Goal: Task Accomplishment & Management: Manage account settings

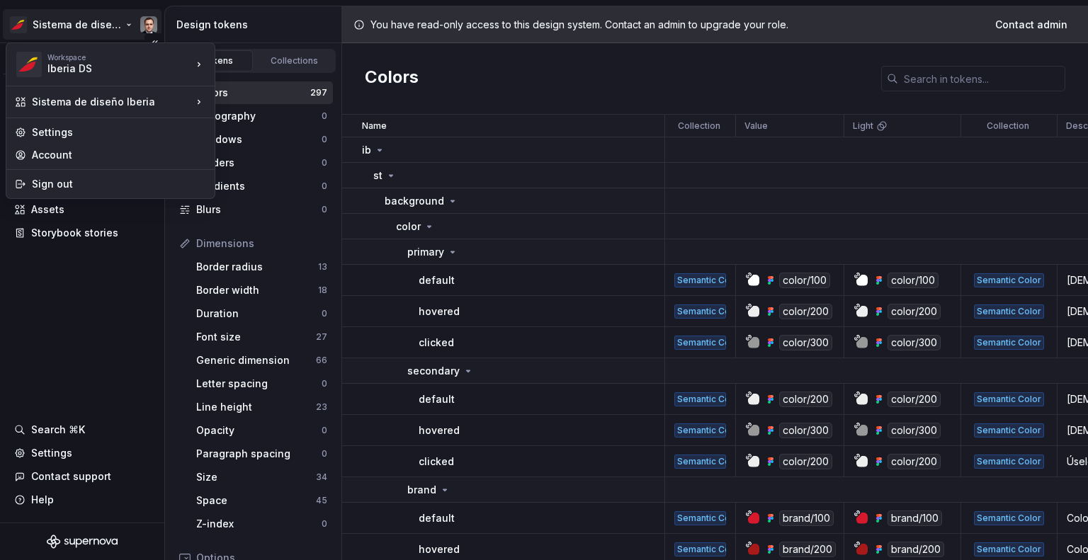
click at [136, 25] on html "Sistema de diseño Iberia Version v 0.4.rc.1 Documentation Design system data De…" at bounding box center [544, 280] width 1088 height 560
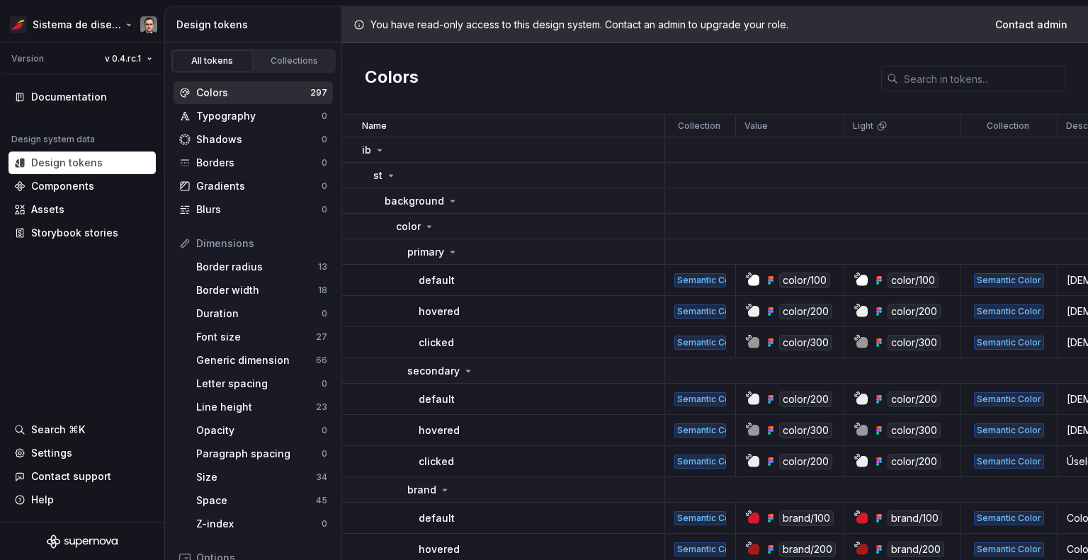
click at [146, 22] on html "Sistema de diseño Iberia Version v 0.4.rc.1 Documentation Design system data De…" at bounding box center [544, 280] width 1088 height 560
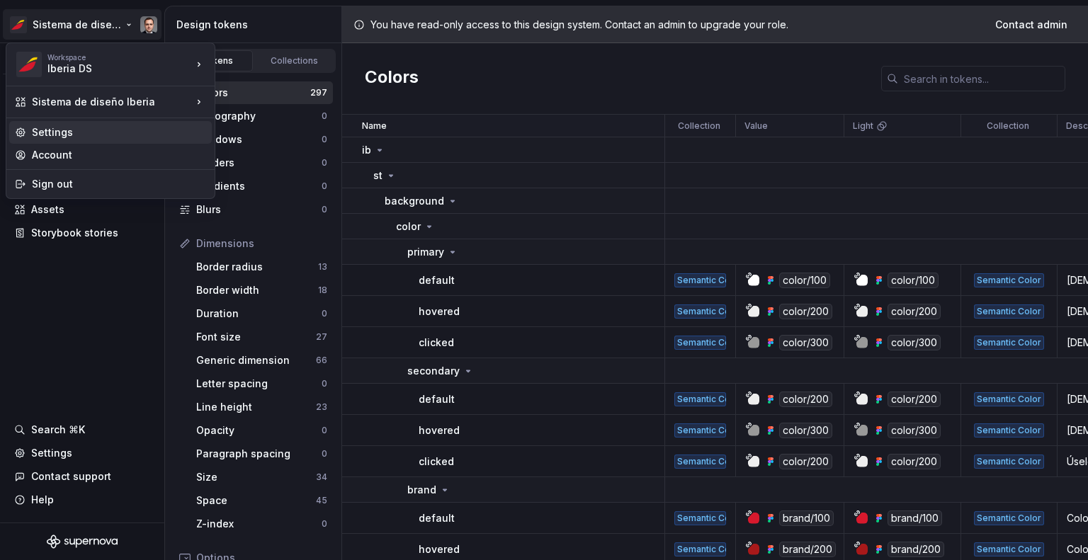
click at [68, 127] on div "Settings" at bounding box center [119, 132] width 174 height 14
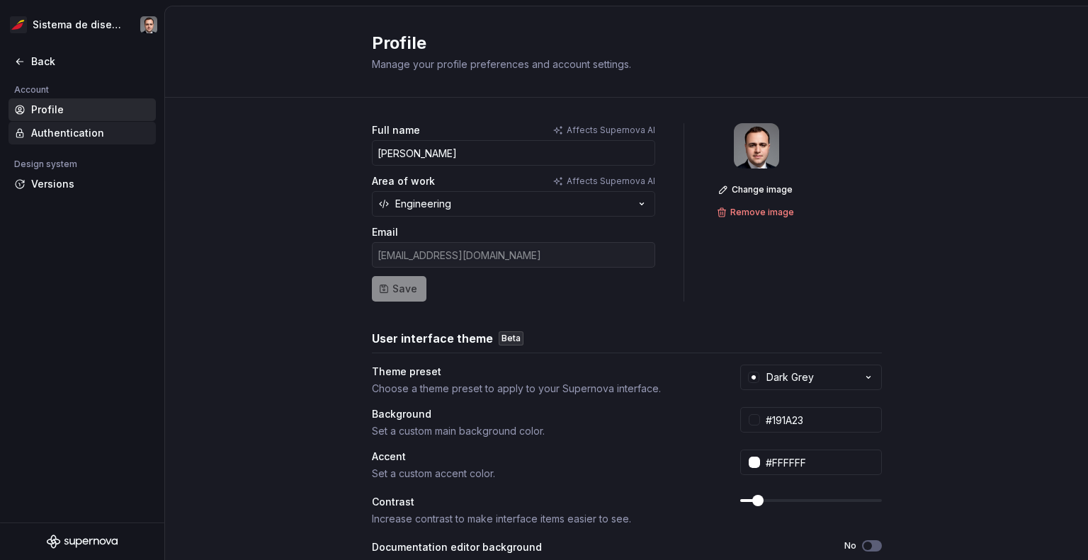
click at [66, 135] on div "Authentication" at bounding box center [90, 133] width 119 height 14
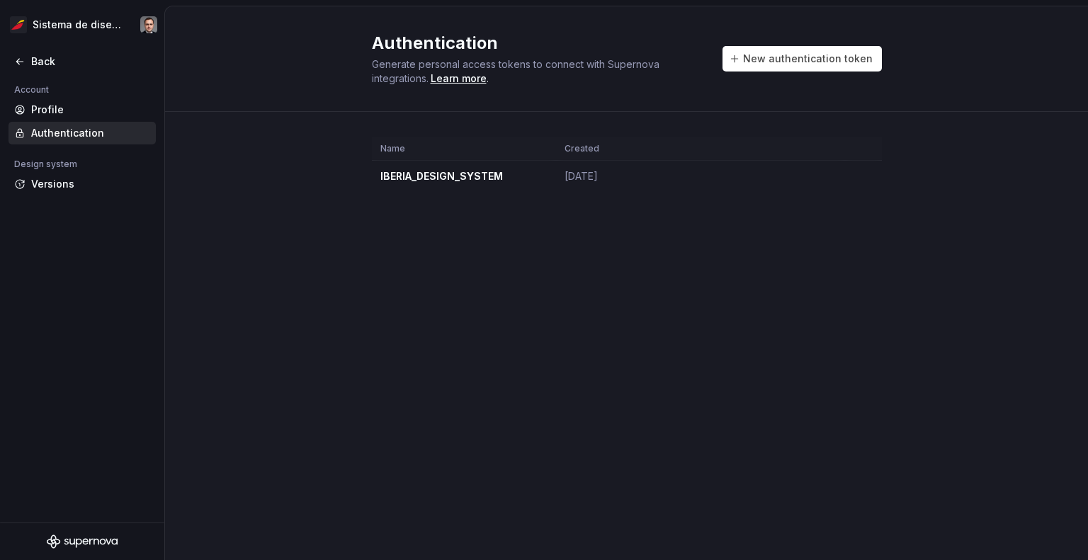
click at [79, 97] on div "Account" at bounding box center [81, 89] width 147 height 17
click at [76, 110] on div "Profile" at bounding box center [90, 110] width 119 height 14
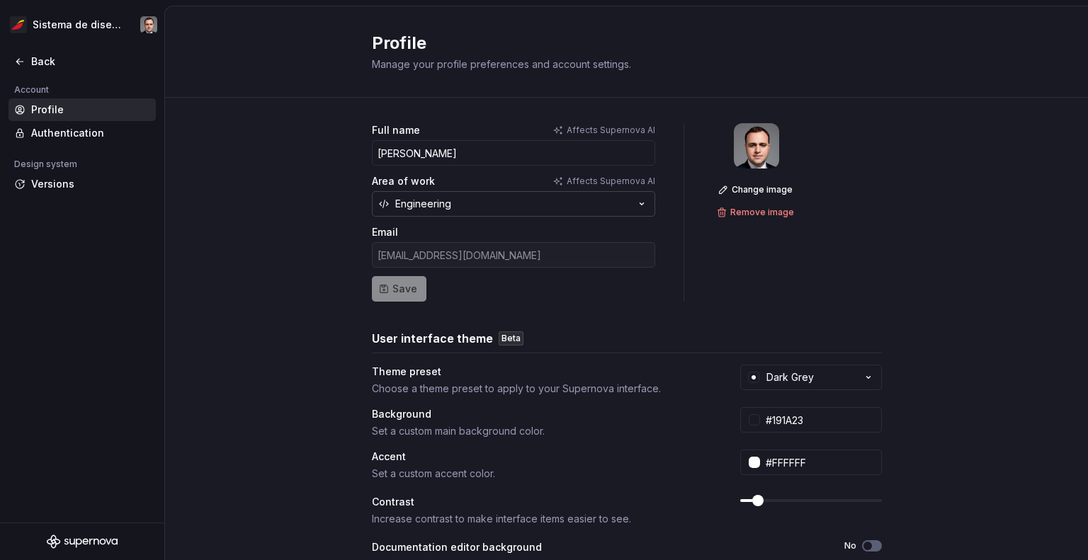
click at [464, 206] on button "Engineering" at bounding box center [513, 203] width 283 height 25
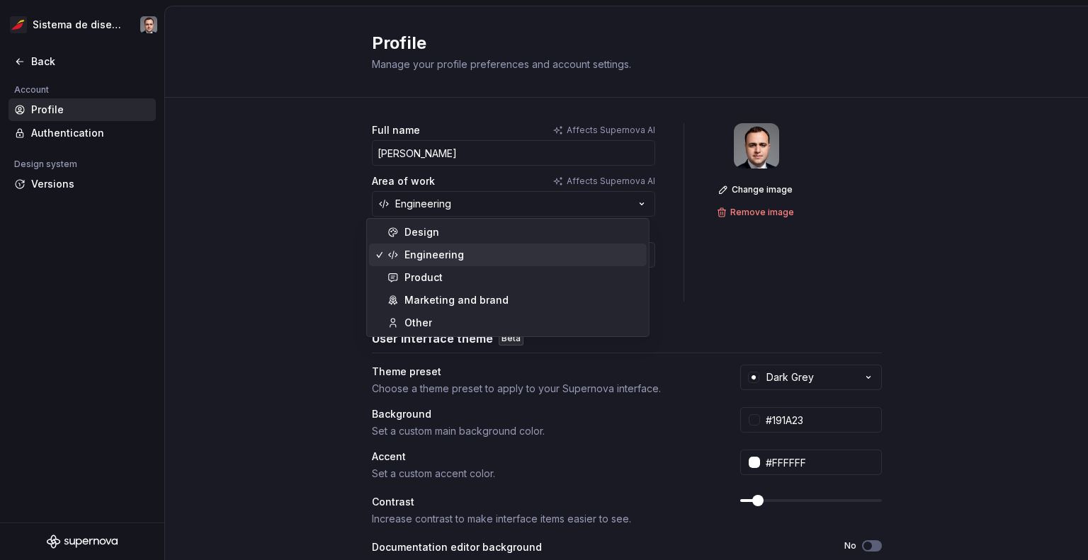
click at [285, 200] on div "Full name Affects Supernova AI [PERSON_NAME] Area of work Affects Supernova AI …" at bounding box center [626, 455] width 923 height 714
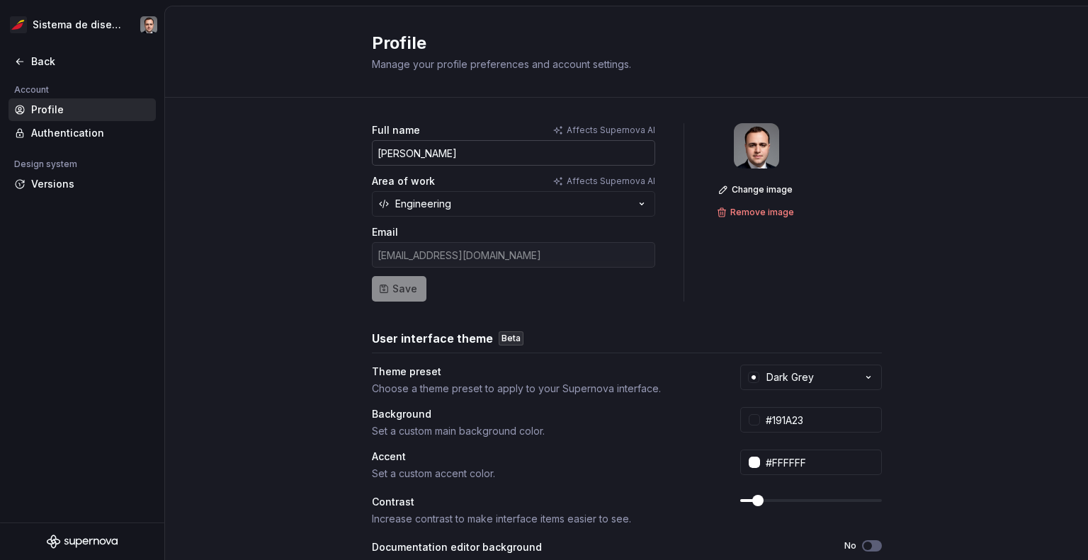
click at [630, 159] on input "[PERSON_NAME]" at bounding box center [513, 152] width 283 height 25
click at [273, 172] on div "Full name Affects Supernova AI [PERSON_NAME] Area of work Affects Supernova AI …" at bounding box center [626, 455] width 923 height 714
click at [127, 30] on html "Sistema de diseño Iberia Back Account Profile Authentication Design system Vers…" at bounding box center [544, 280] width 1088 height 560
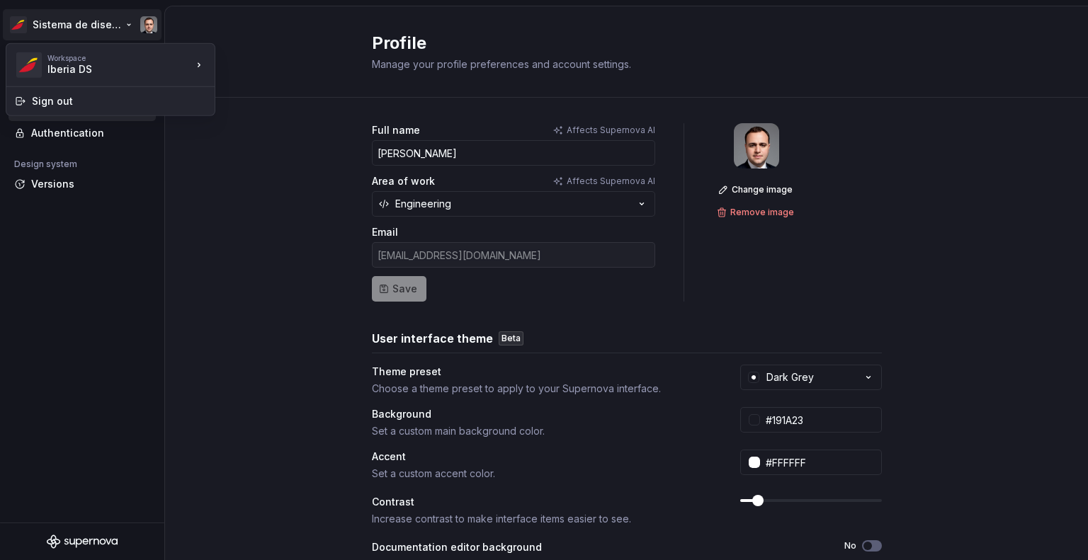
click at [159, 21] on html "Sistema de diseño Iberia Back Account Profile Authentication Design system Vers…" at bounding box center [544, 280] width 1088 height 560
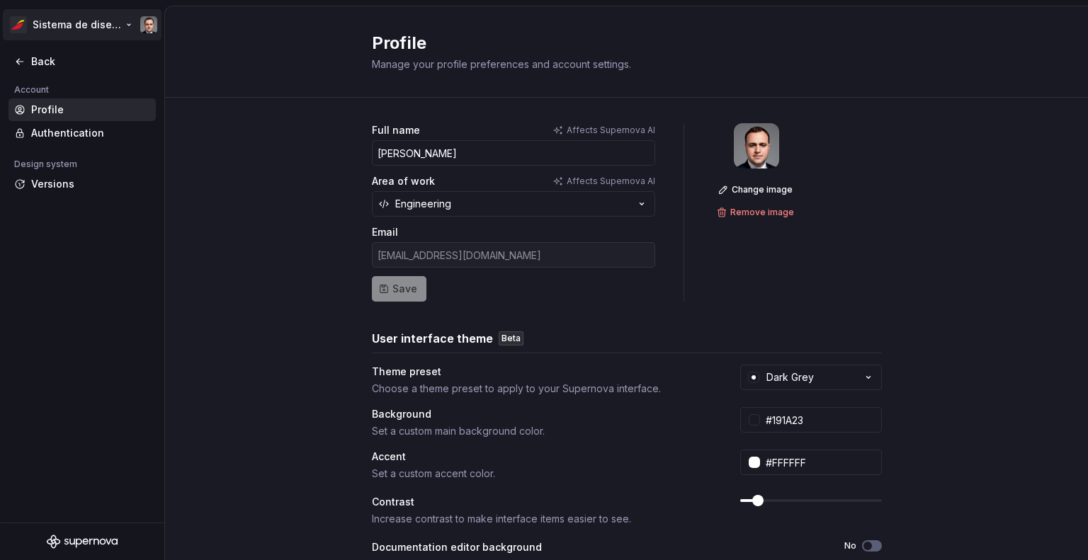
click at [144, 25] on html "Sistema de diseño Iberia Back Account Profile Authentication Design system Vers…" at bounding box center [544, 280] width 1088 height 560
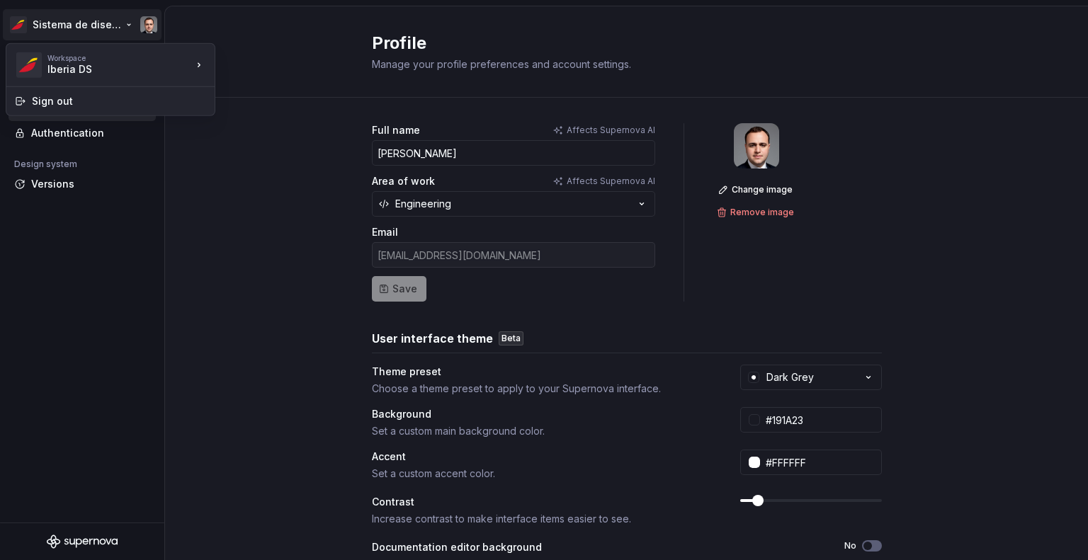
click at [142, 21] on html "Sistema de diseño Iberia Back Account Profile Authentication Design system Vers…" at bounding box center [544, 280] width 1088 height 560
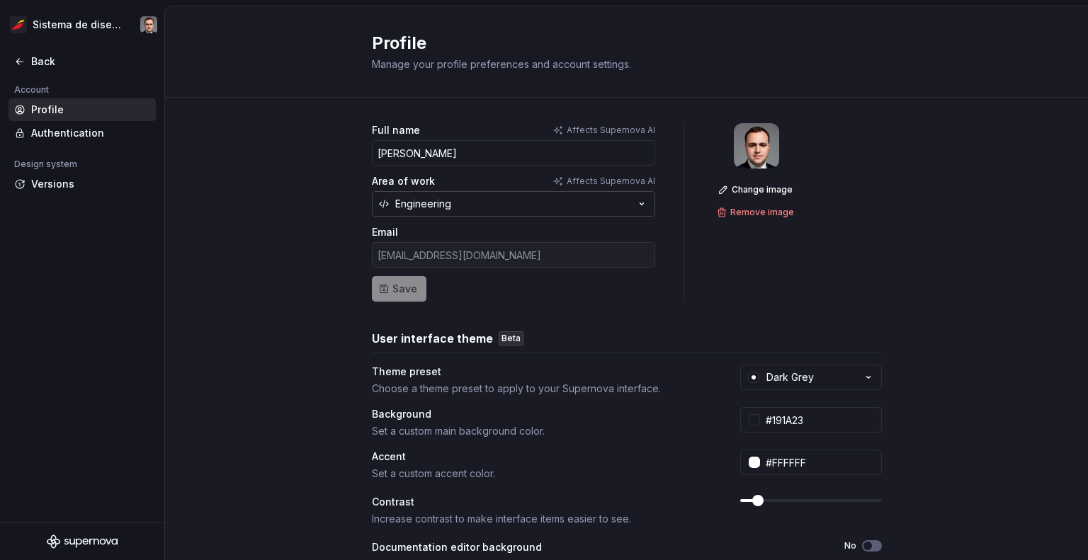
click at [528, 207] on button "Engineering" at bounding box center [513, 203] width 283 height 25
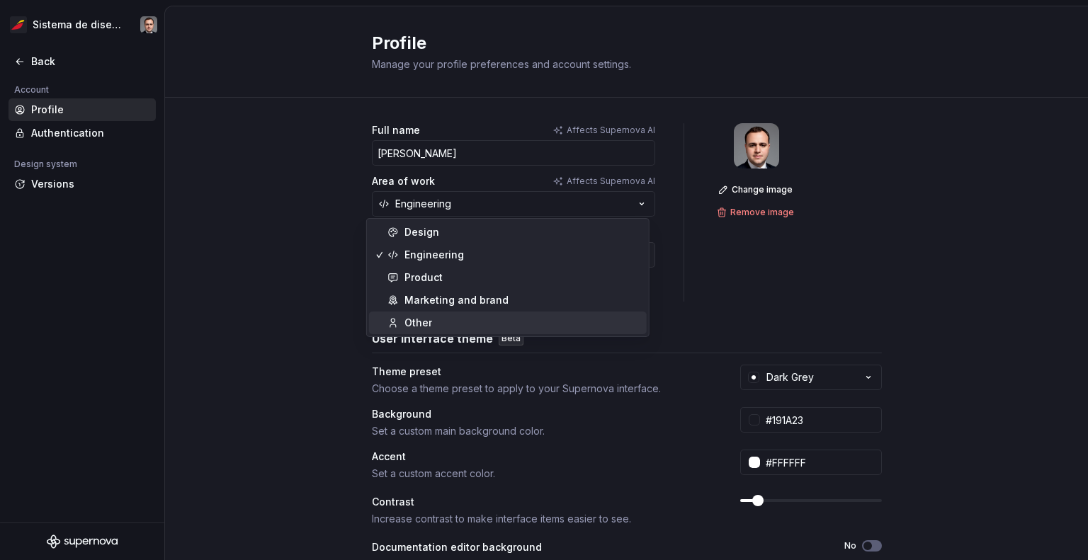
click at [475, 317] on div "Other" at bounding box center [522, 323] width 237 height 14
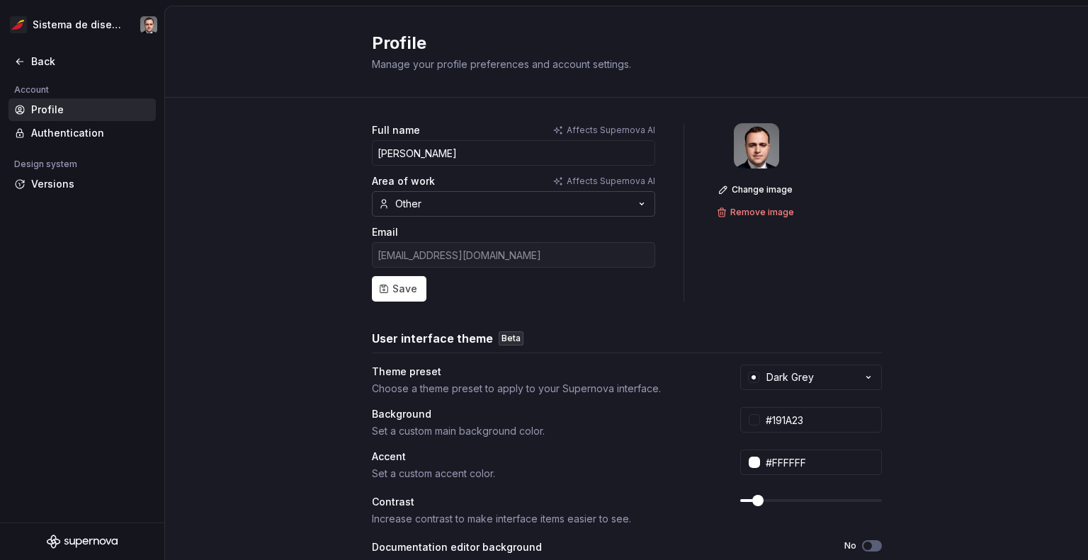
click at [477, 203] on button "Other" at bounding box center [513, 203] width 283 height 25
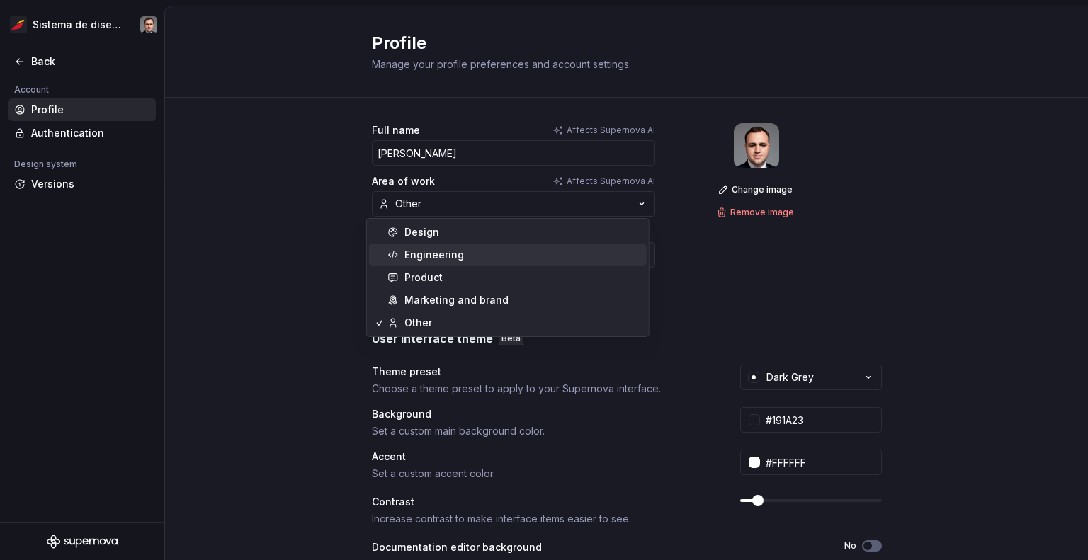
click at [476, 251] on div "Engineering" at bounding box center [522, 255] width 237 height 14
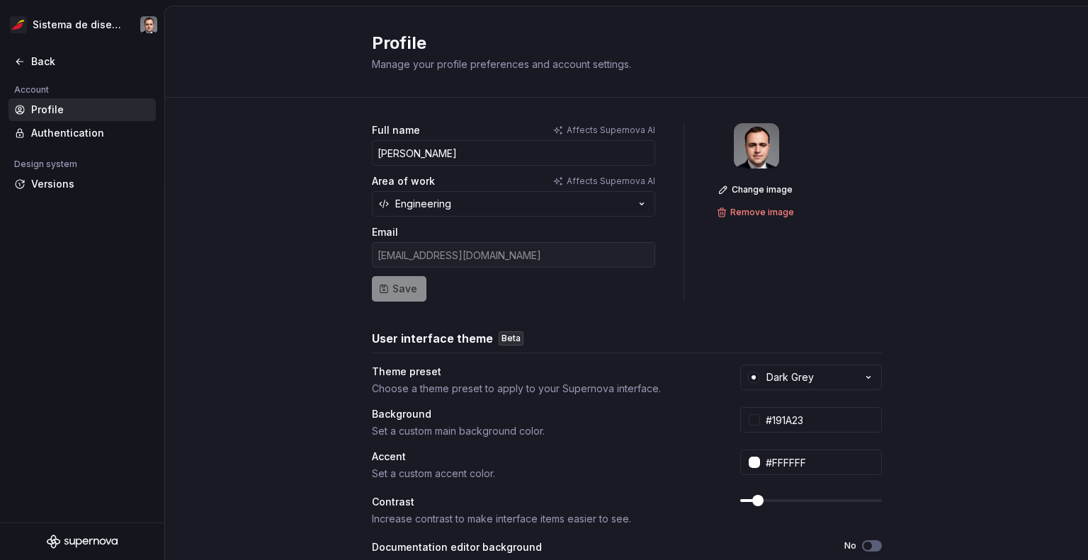
scroll to position [142, 0]
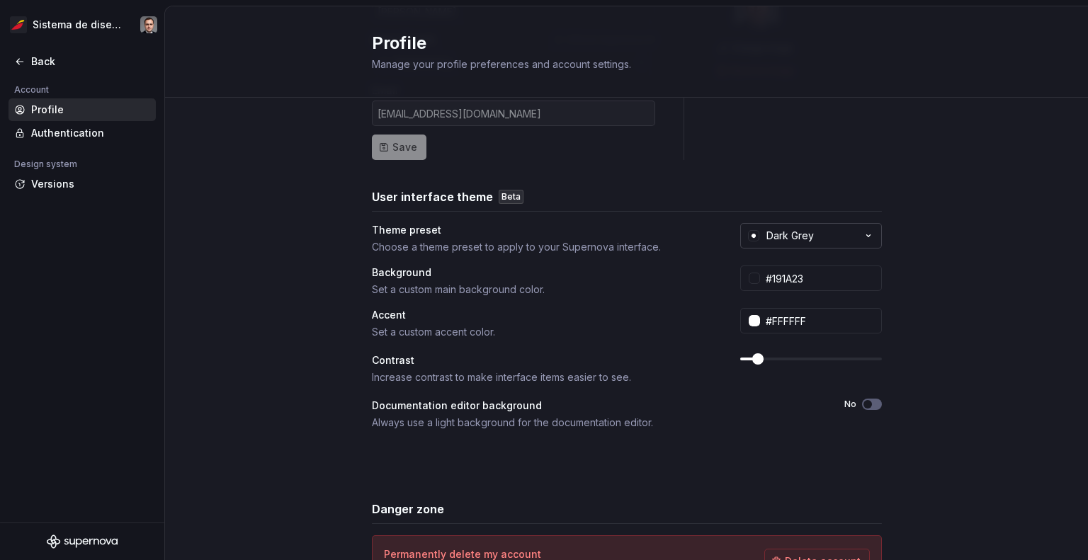
click at [853, 241] on button "Dark Grey" at bounding box center [811, 235] width 142 height 25
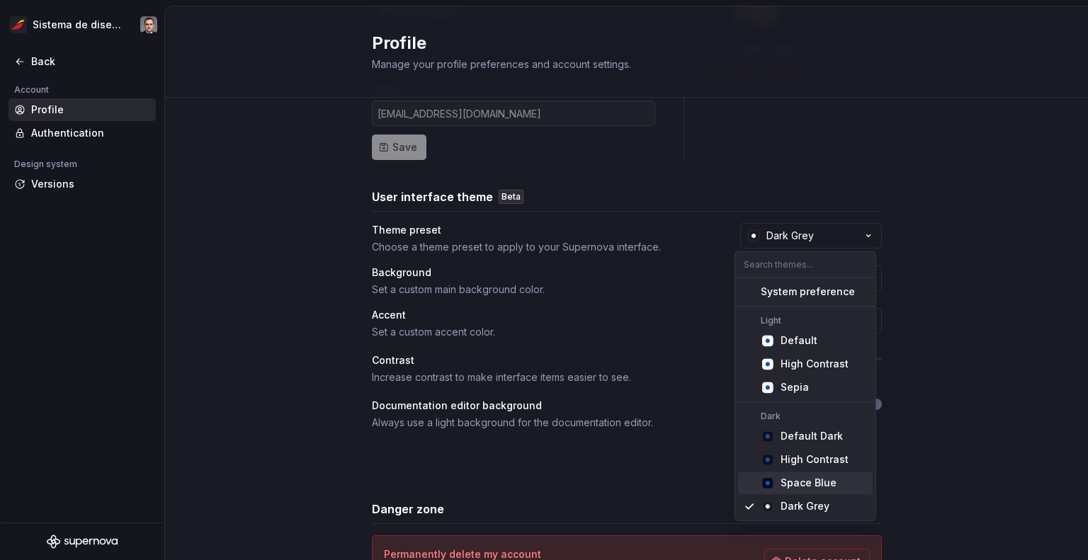
click at [812, 479] on div "Space Blue" at bounding box center [808, 483] width 56 height 14
type input "#040A1E"
type input "#104FC6"
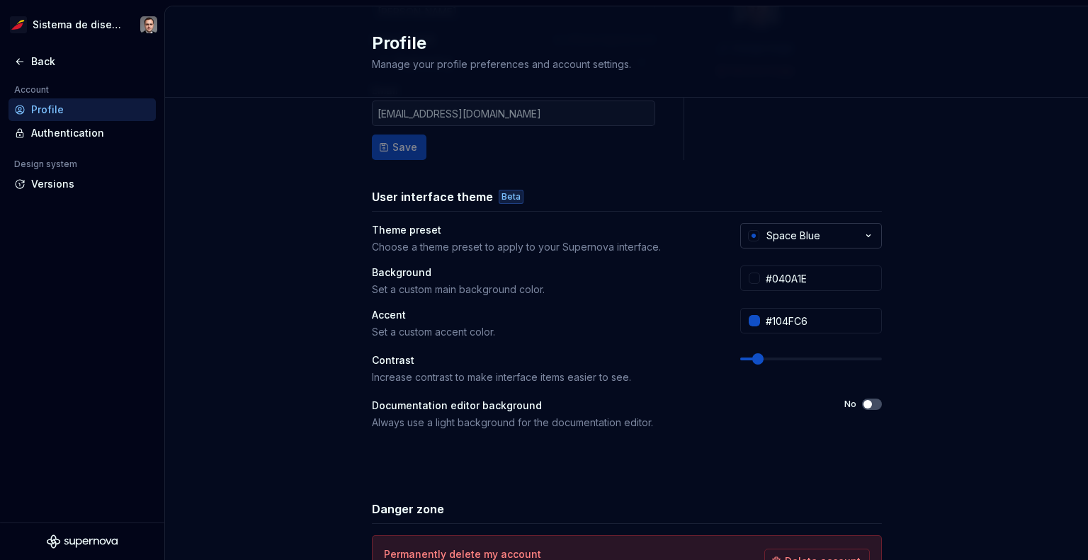
click at [827, 232] on button "Space Blue" at bounding box center [811, 235] width 142 height 25
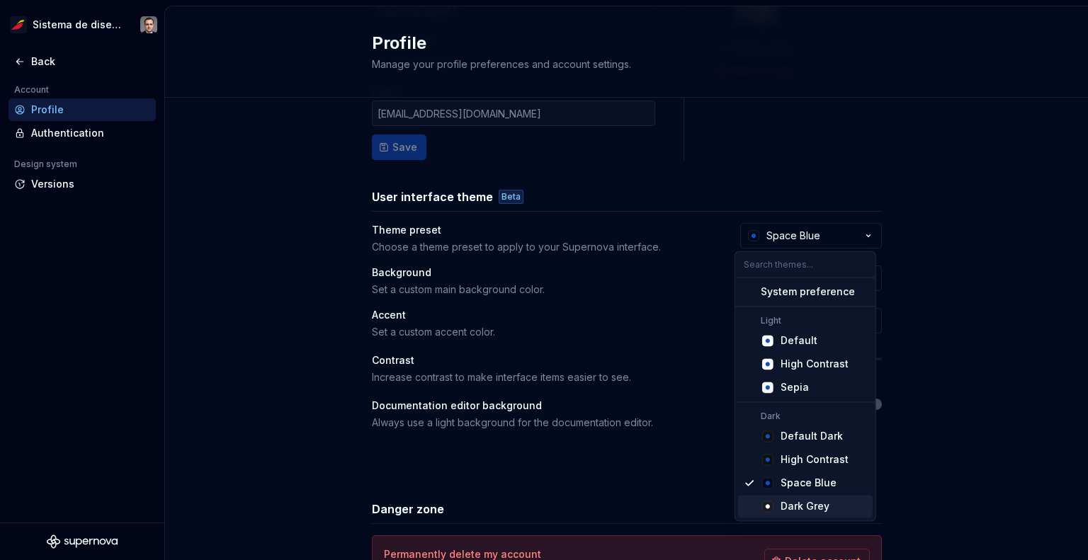
click at [812, 507] on div "Dark Grey" at bounding box center [804, 506] width 49 height 14
type input "#191A23"
type input "#FFFFFF"
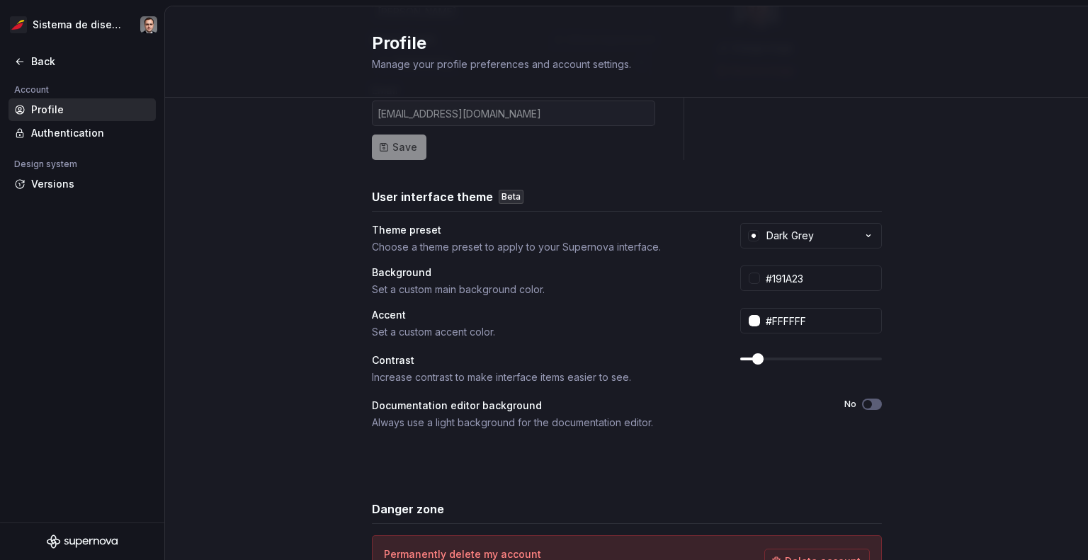
click at [967, 297] on div "Full name Affects Supernova AI [PERSON_NAME] Area of work Affects Supernova AI …" at bounding box center [626, 313] width 923 height 714
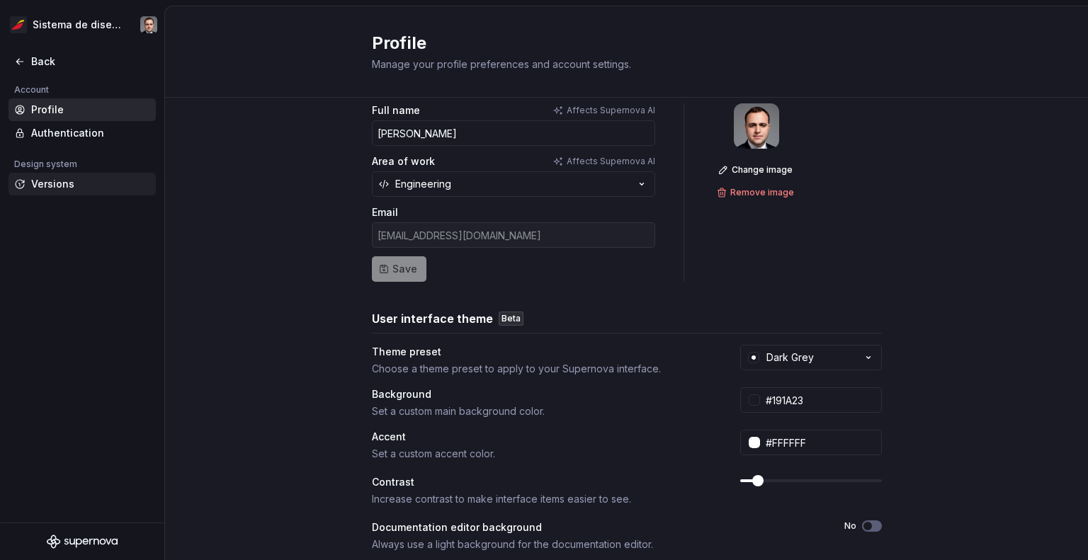
scroll to position [0, 0]
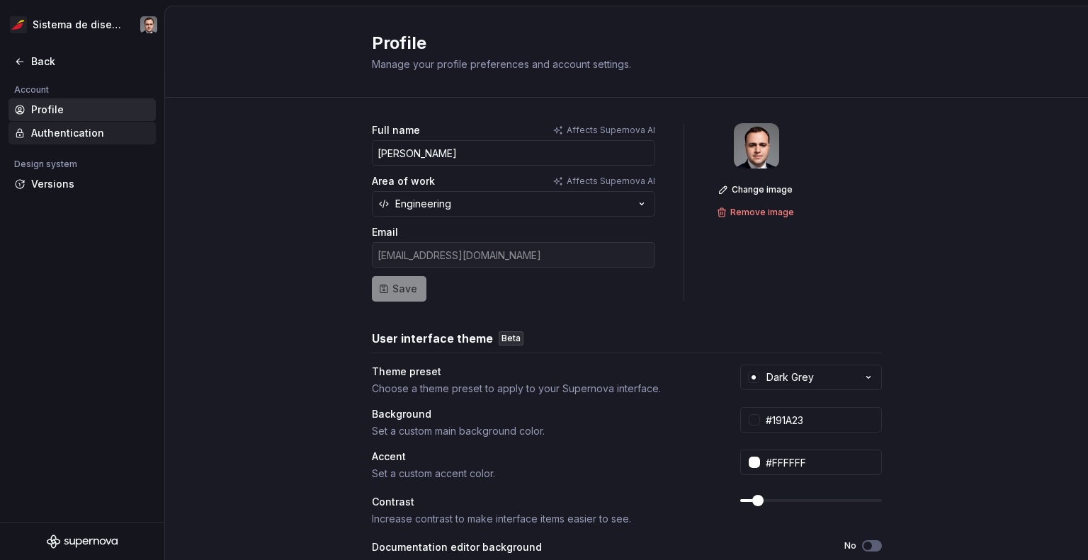
click at [72, 140] on div "Authentication" at bounding box center [90, 133] width 119 height 14
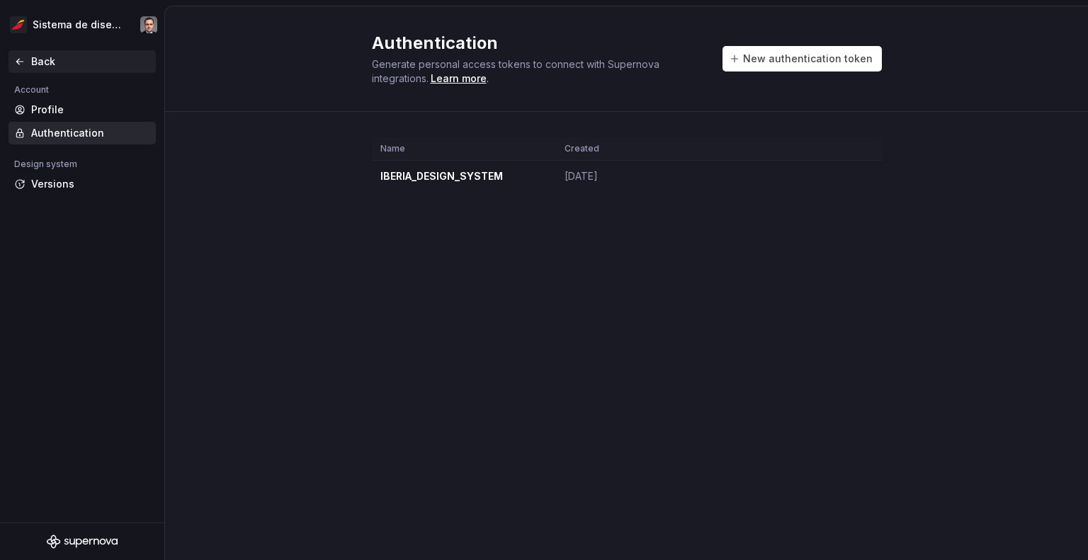
click at [54, 64] on div "Back" at bounding box center [90, 62] width 119 height 14
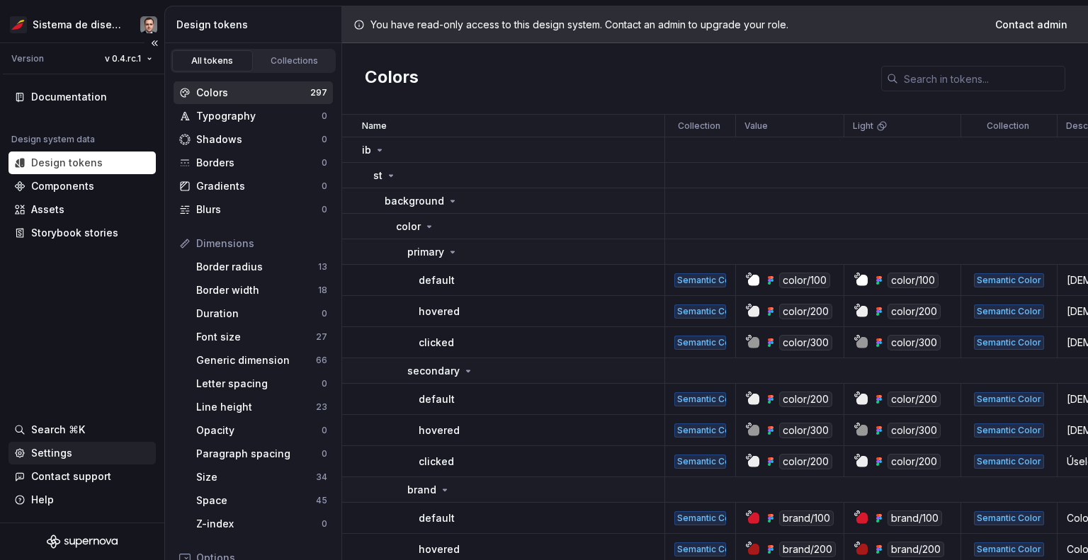
click at [79, 445] on div "Settings" at bounding box center [81, 453] width 147 height 23
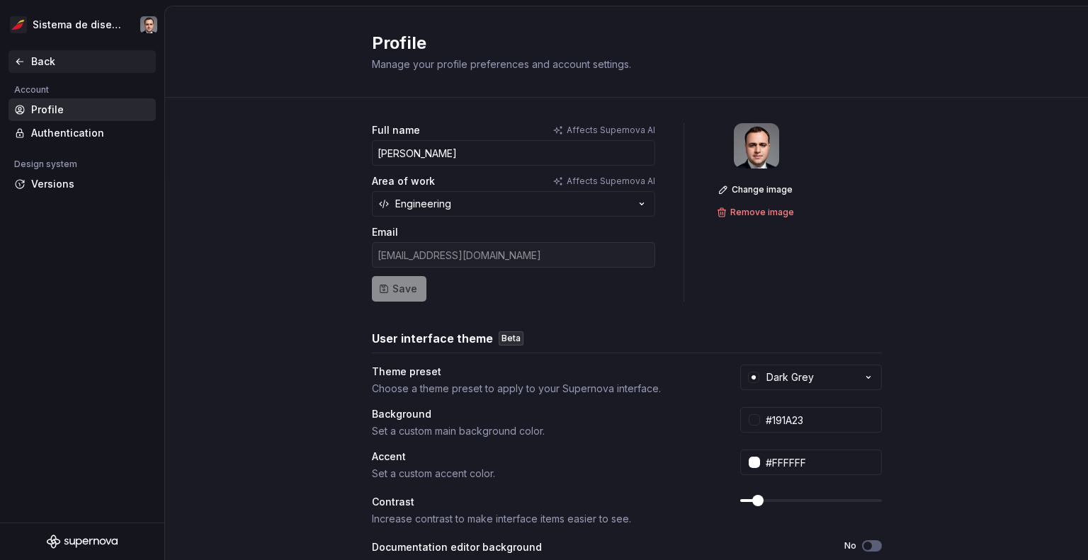
click at [33, 64] on div "Back" at bounding box center [90, 62] width 119 height 14
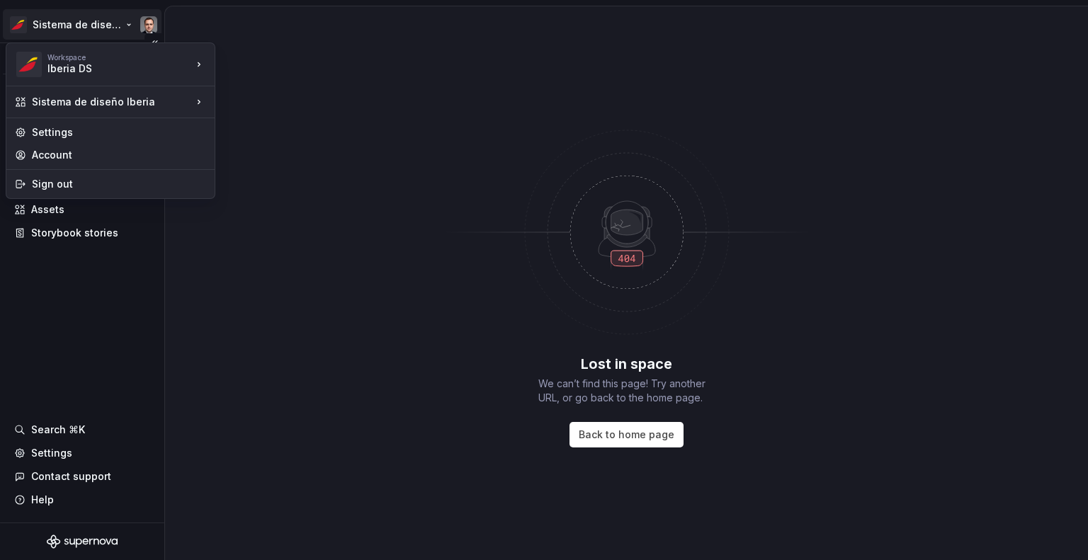
click at [140, 25] on html "Sistema de diseño Iberia Version v 0.4.rc.1 Documentation Design system data De…" at bounding box center [544, 280] width 1088 height 560
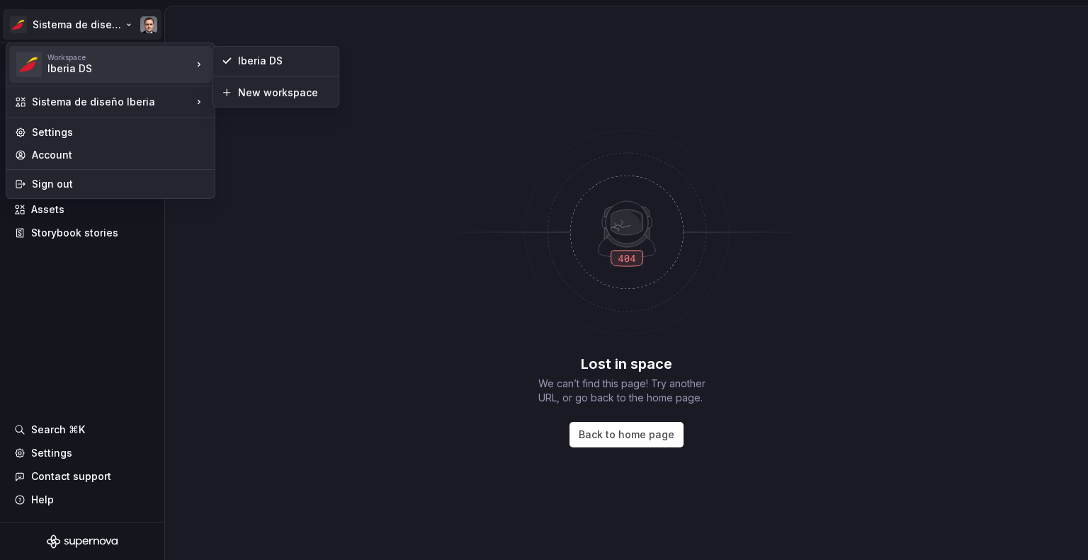
click at [147, 74] on div "Iberia DS" at bounding box center [107, 69] width 120 height 14
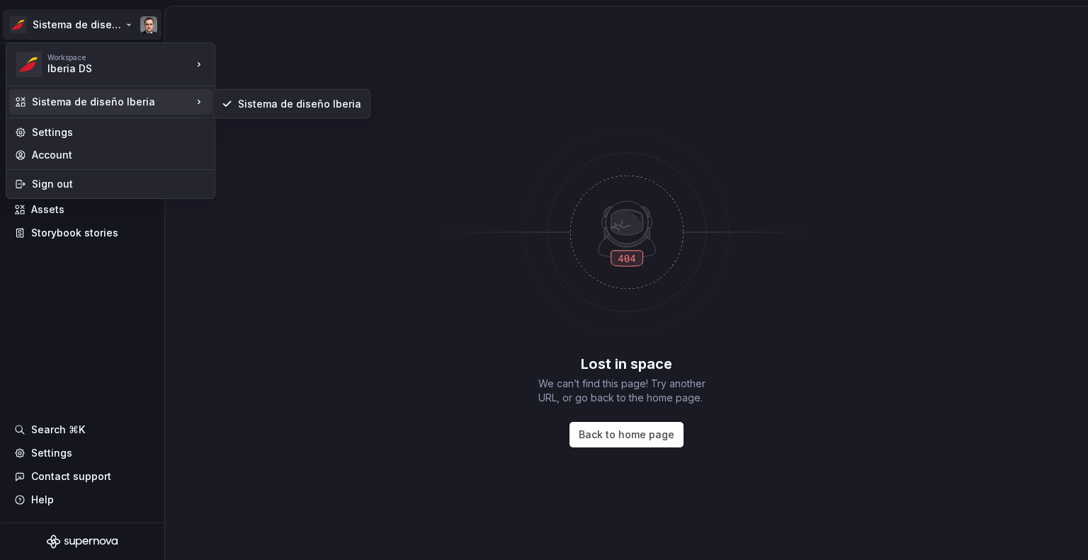
click at [144, 99] on div "Sistema de diseño Iberia" at bounding box center [112, 102] width 160 height 14
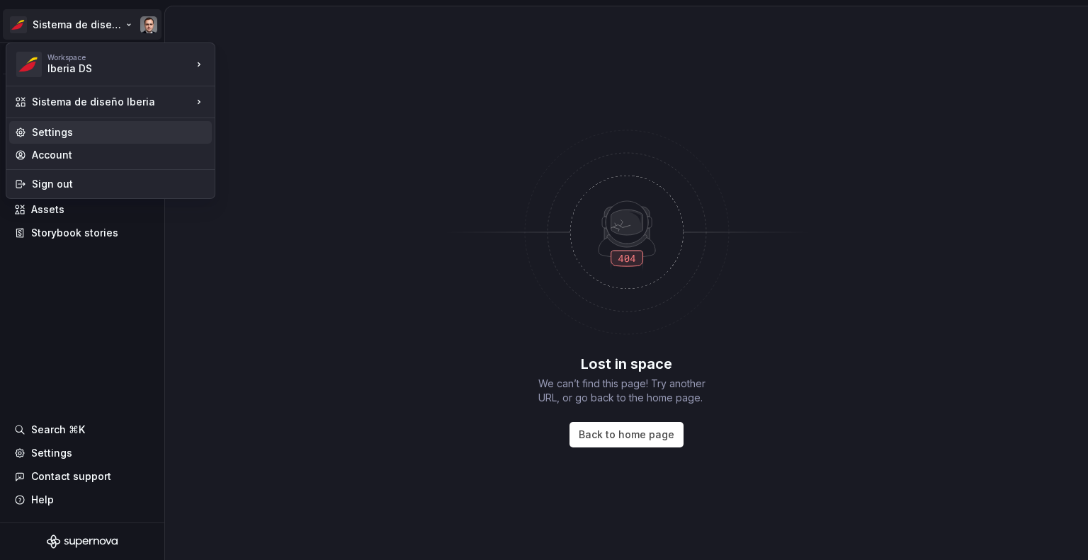
click at [137, 127] on div "Settings" at bounding box center [119, 132] width 174 height 14
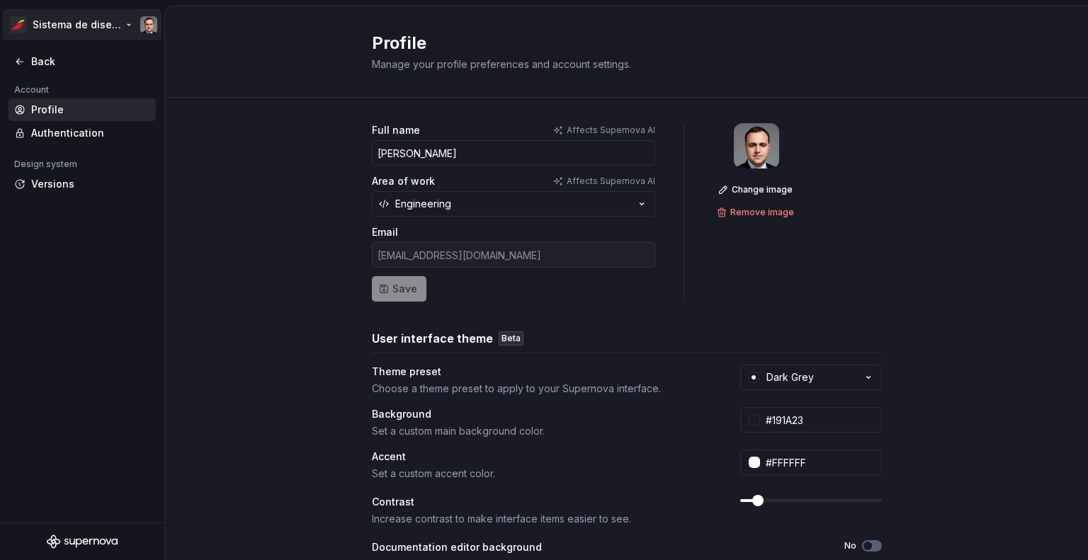
click at [135, 28] on html "Sistema de diseño Iberia Back Account Profile Authentication Design system Vers…" at bounding box center [544, 280] width 1088 height 560
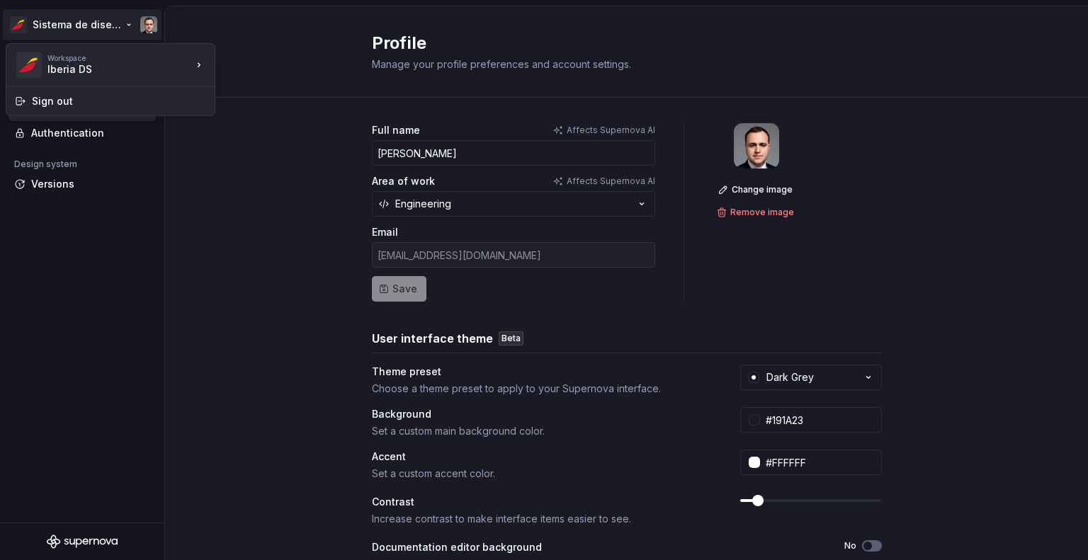
click at [75, 28] on html "Sistema de diseño Iberia Back Account Profile Authentication Design system Vers…" at bounding box center [544, 280] width 1088 height 560
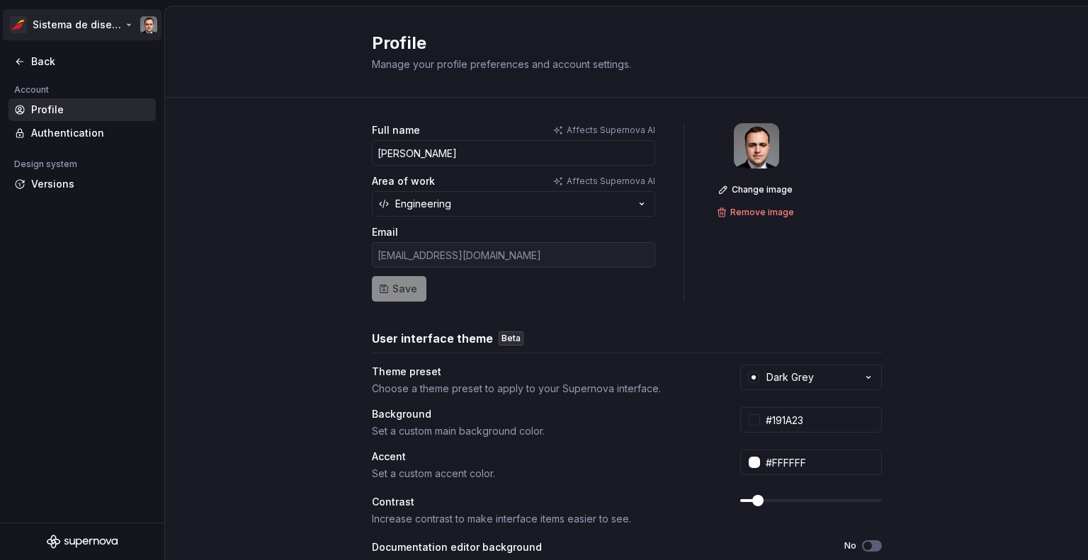
click at [79, 27] on html "Sistema de diseño Iberia Back Account Profile Authentication Design system Vers…" at bounding box center [544, 280] width 1088 height 560
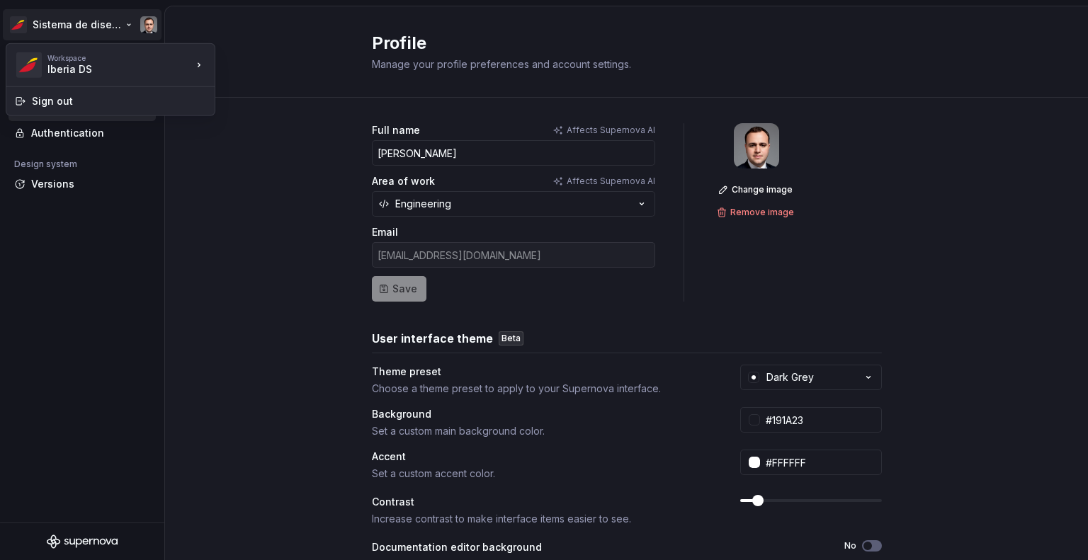
click at [79, 27] on html "Sistema de diseño Iberia Back Account Profile Authentication Design system Vers…" at bounding box center [544, 280] width 1088 height 560
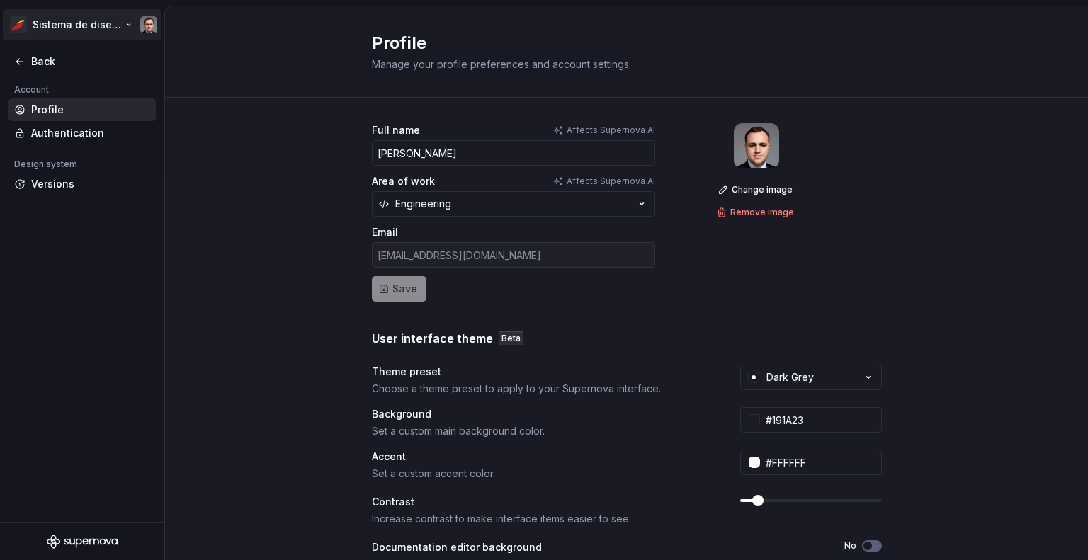
click at [145, 23] on html "Sistema de diseño Iberia Back Account Profile Authentication Design system Vers…" at bounding box center [544, 280] width 1088 height 560
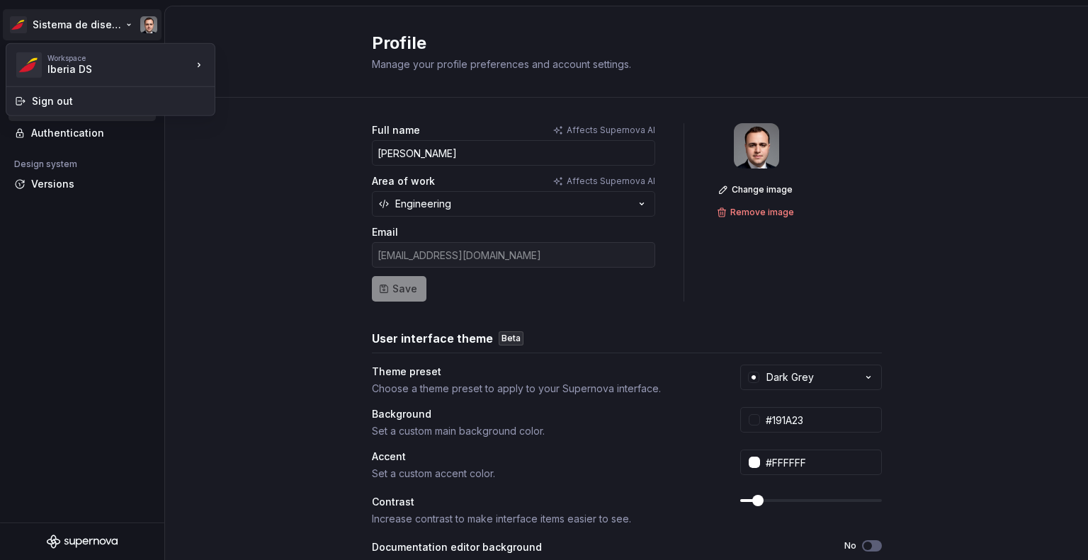
click at [145, 23] on html "Sistema de diseño Iberia Back Account Profile Authentication Design system Vers…" at bounding box center [544, 280] width 1088 height 560
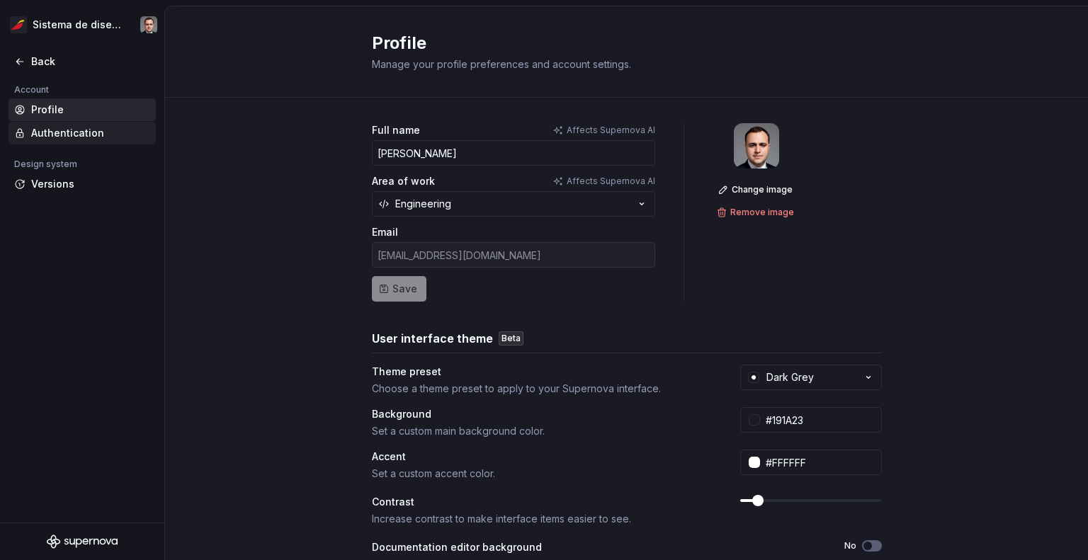
click at [56, 137] on div "Authentication" at bounding box center [90, 133] width 119 height 14
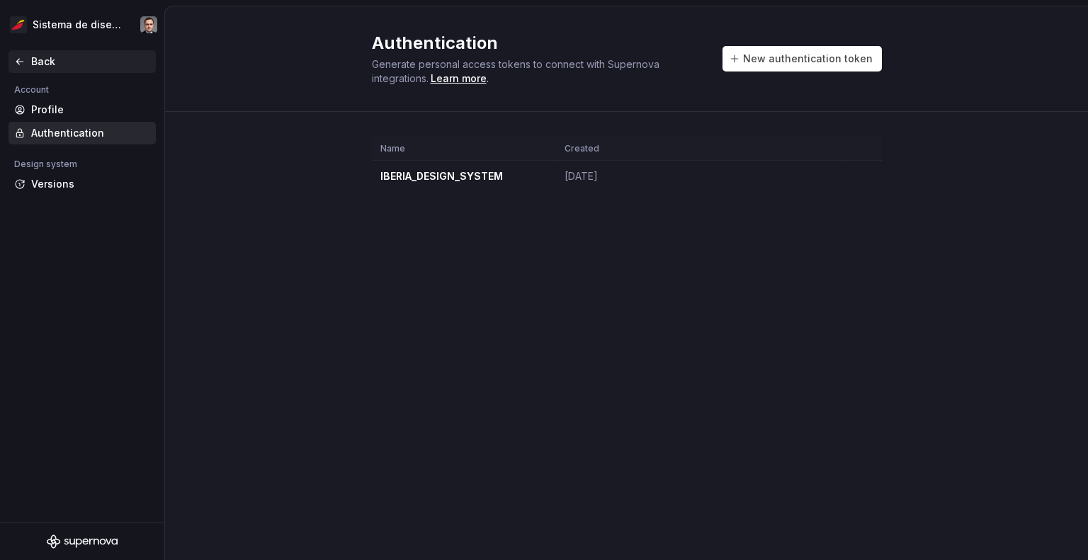
click at [23, 63] on icon at bounding box center [19, 61] width 11 height 11
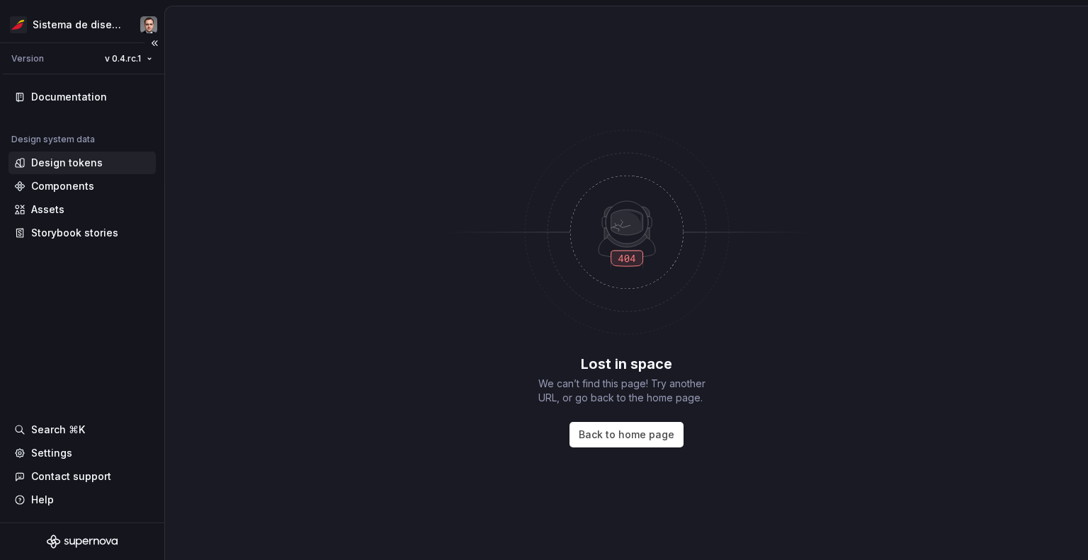
click at [65, 154] on div "Design tokens" at bounding box center [81, 163] width 147 height 23
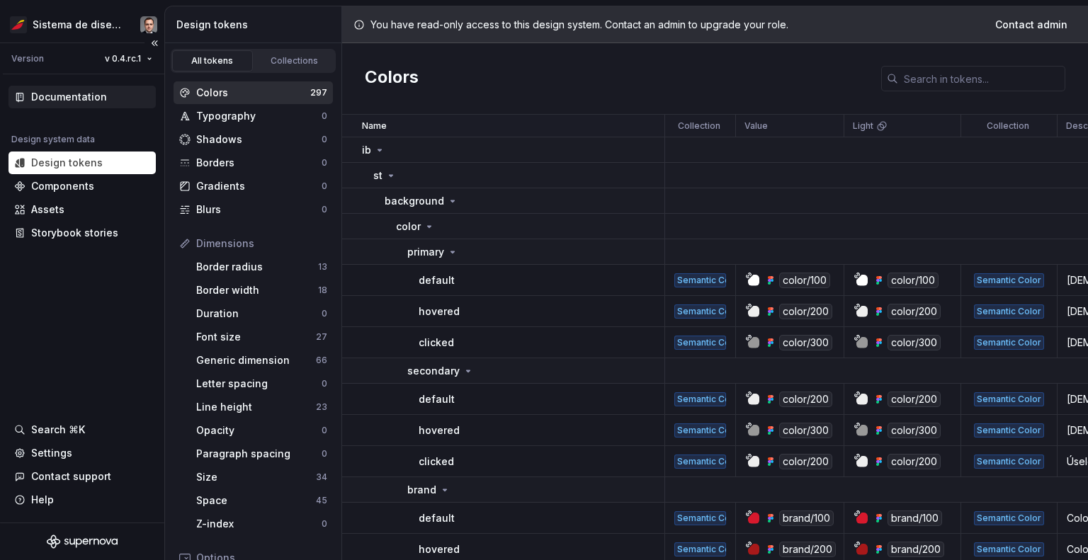
click at [92, 97] on div "Documentation" at bounding box center [69, 97] width 76 height 14
click at [67, 462] on div "Settings" at bounding box center [81, 453] width 147 height 23
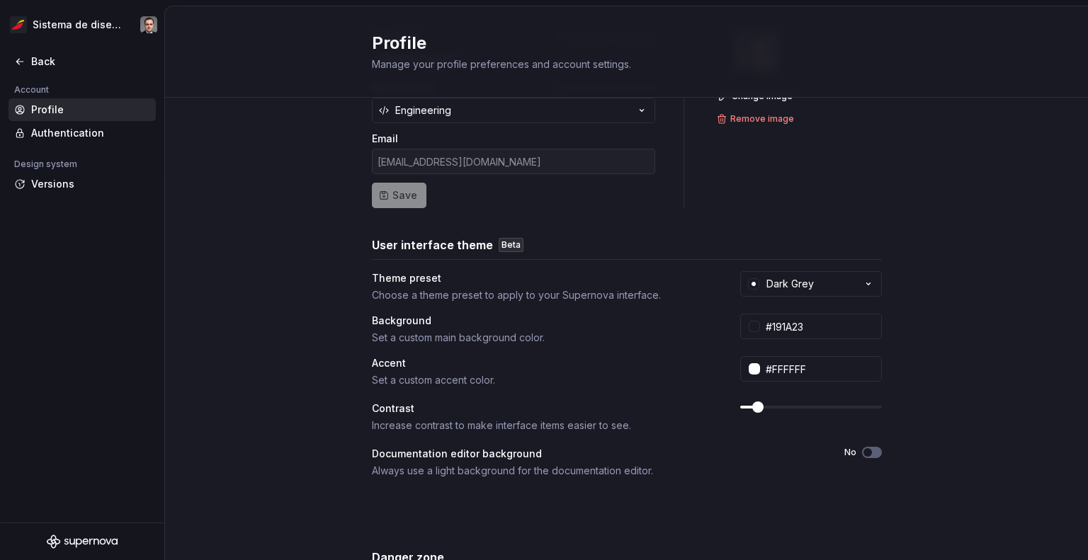
scroll to position [251, 0]
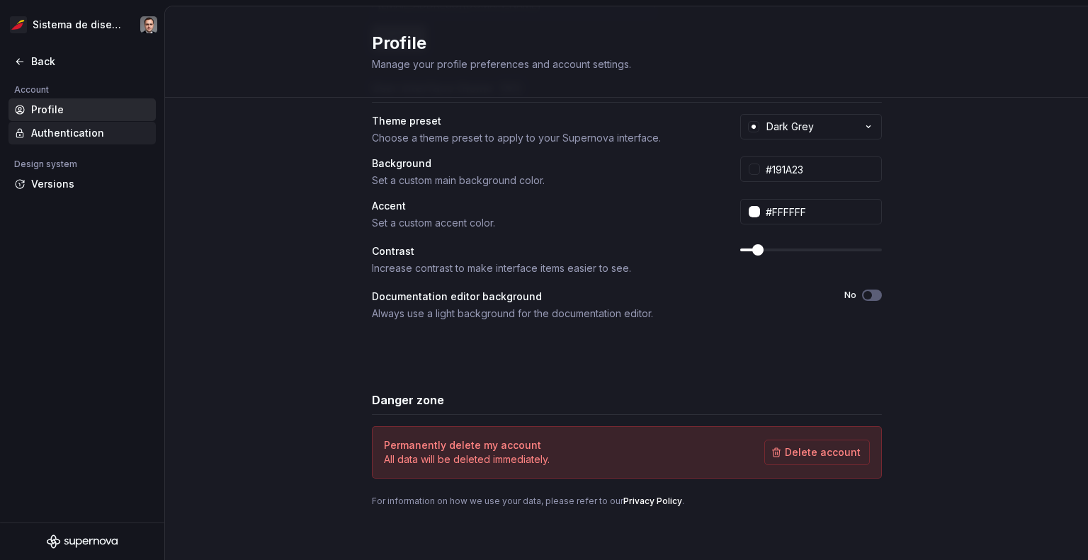
click at [97, 135] on div "Authentication" at bounding box center [90, 133] width 119 height 14
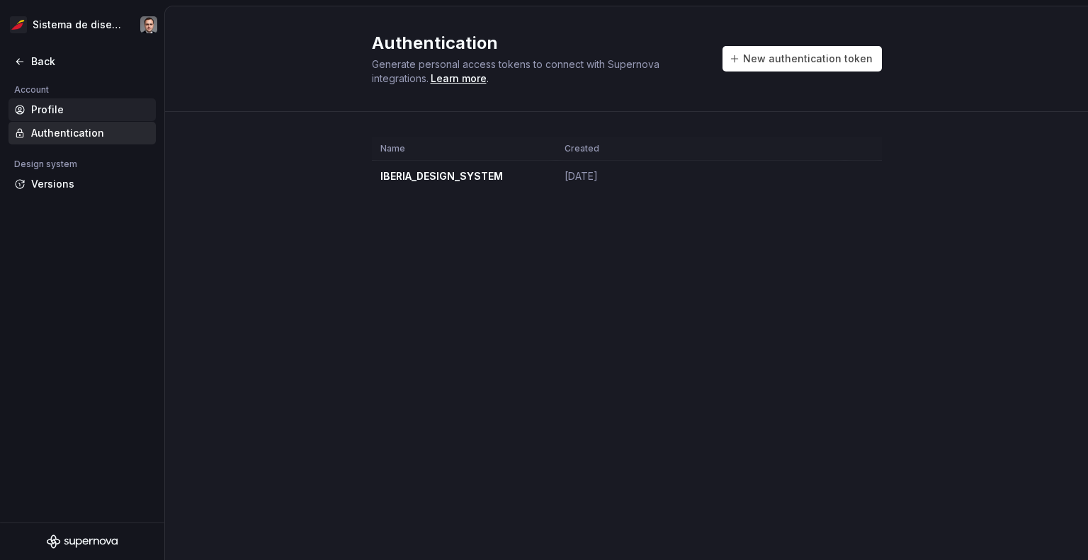
click at [72, 104] on div "Profile" at bounding box center [90, 110] width 119 height 14
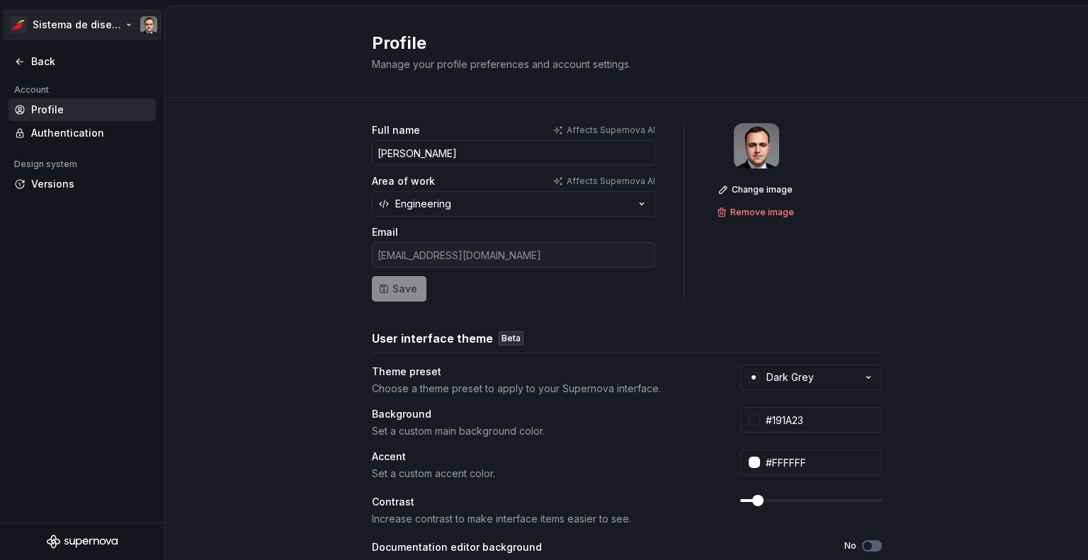
click at [66, 28] on html "Sistema de diseño Iberia Back Account Profile Authentication Design system Vers…" at bounding box center [544, 280] width 1088 height 560
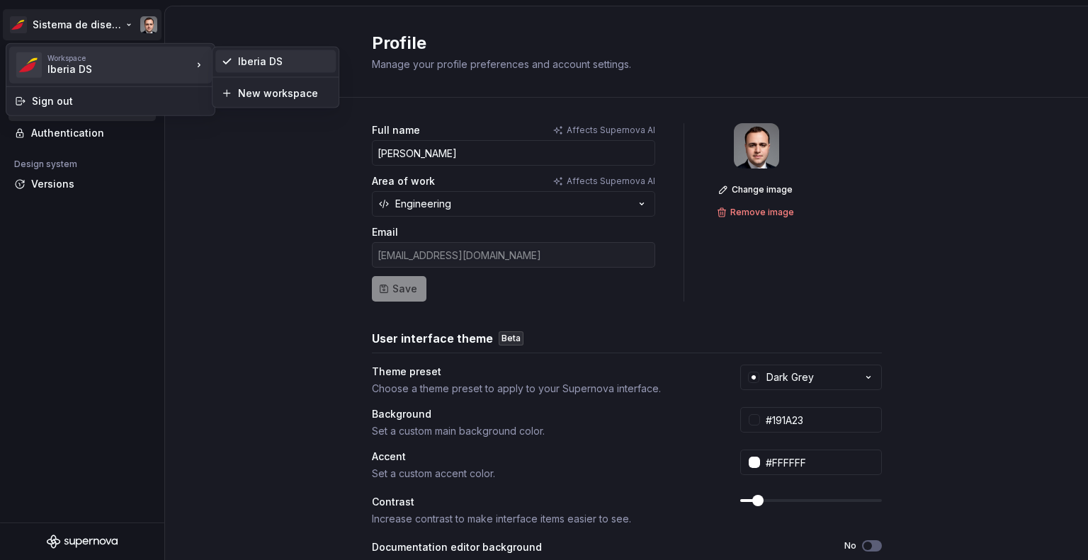
click at [249, 59] on div "Iberia DS" at bounding box center [284, 62] width 92 height 14
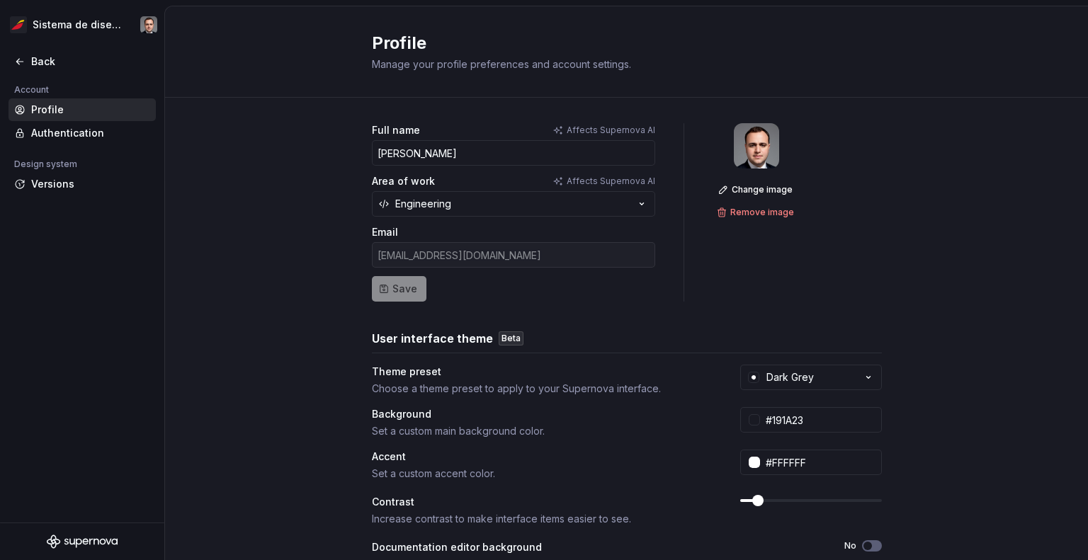
click at [97, 5] on div "Sistema de diseño Iberia Back Account Profile Authentication Design system Vers…" at bounding box center [544, 280] width 1088 height 560
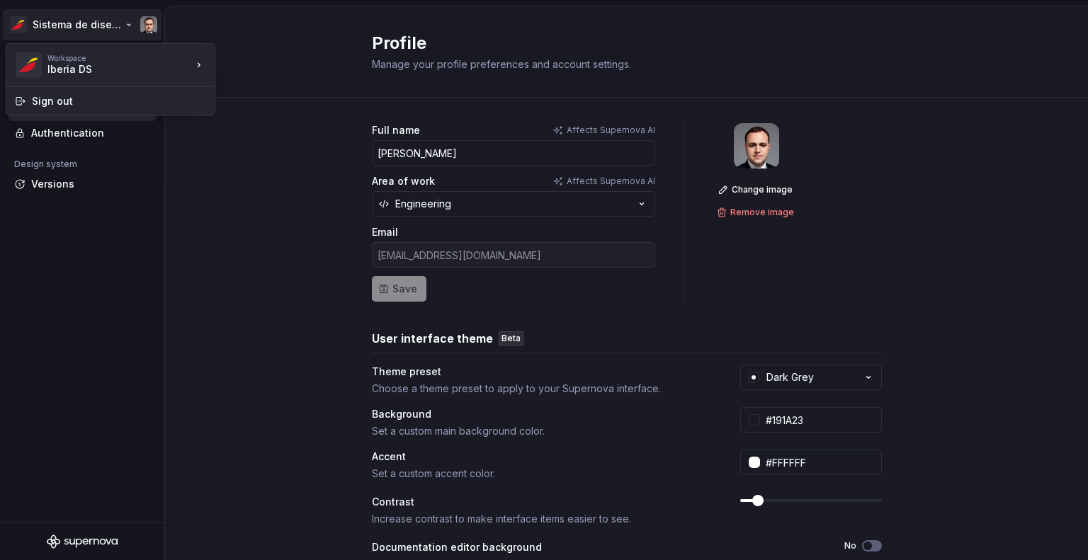
click at [83, 28] on html "Sistema de diseño Iberia Back Account Profile Authentication Design system Vers…" at bounding box center [544, 280] width 1088 height 560
click at [133, 25] on html "Sistema de diseño Iberia Back Account Profile Authentication Design system Vers…" at bounding box center [544, 280] width 1088 height 560
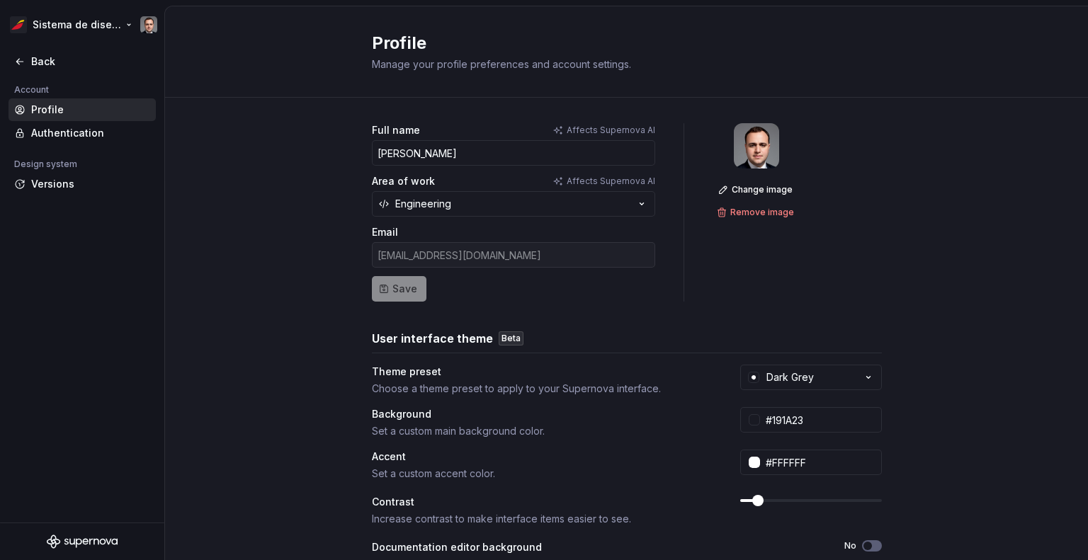
click at [136, 26] on html "Sistema de diseño Iberia Back Account Profile Authentication Design system Vers…" at bounding box center [544, 280] width 1088 height 560
click at [145, 26] on html "Sistema de diseño Iberia Back Account Profile Authentication Design system Vers…" at bounding box center [544, 280] width 1088 height 560
click at [147, 26] on html "Sistema de diseño Iberia Back Account Profile Authentication Design system Vers…" at bounding box center [544, 280] width 1088 height 560
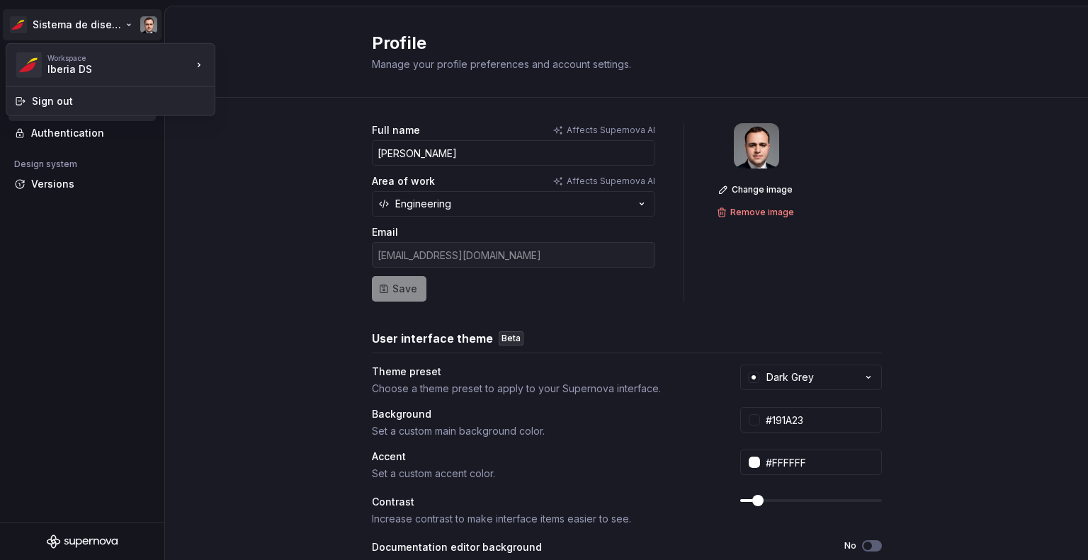
click at [147, 26] on html "Sistema de diseño Iberia Back Account Profile Authentication Design system Vers…" at bounding box center [544, 280] width 1088 height 560
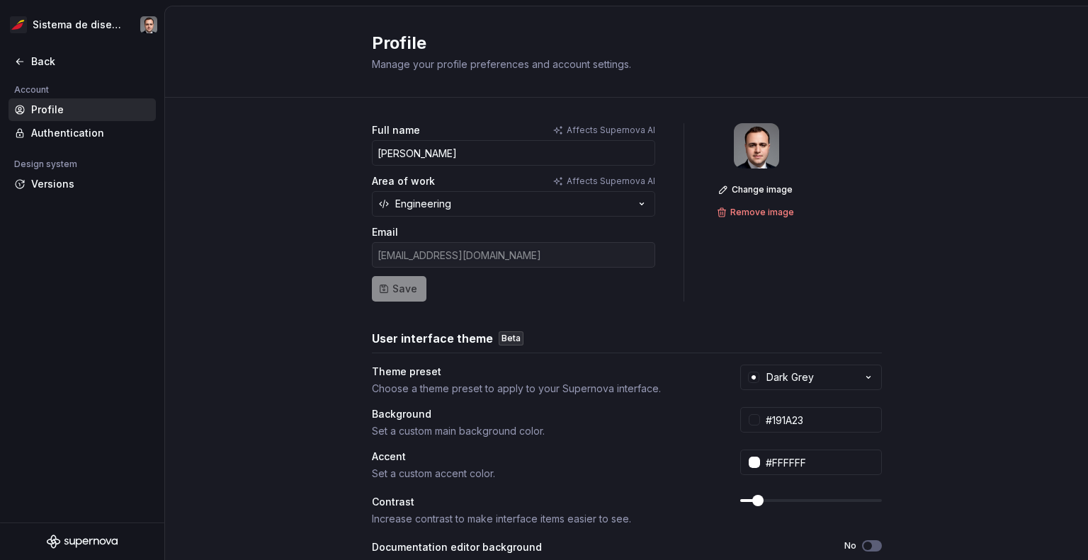
click at [57, 537] on icon "Supernova Logo" at bounding box center [82, 542] width 71 height 14
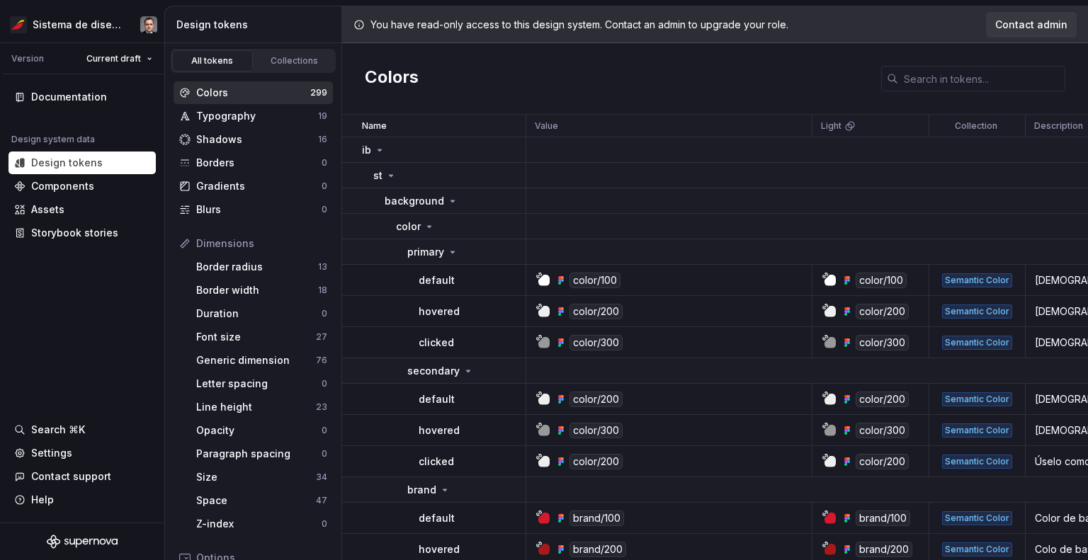
click at [1016, 30] on span "Contact admin" at bounding box center [1031, 25] width 72 height 14
